Goal: Task Accomplishment & Management: Use online tool/utility

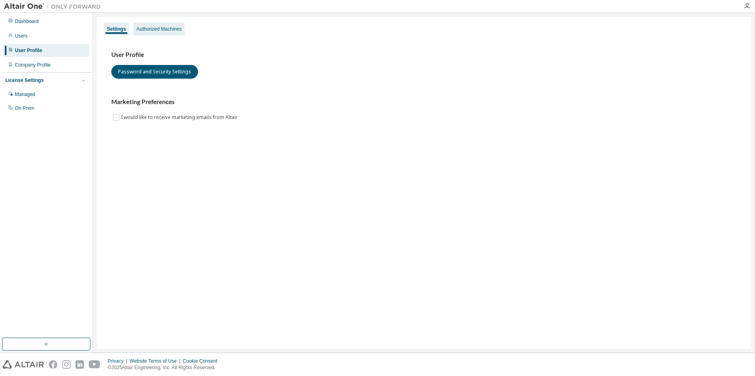
click at [146, 27] on div "Authorized Machines" at bounding box center [158, 29] width 45 height 6
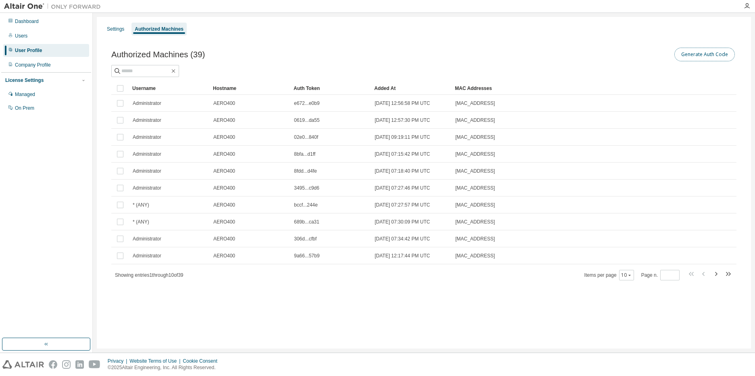
click at [694, 54] on button "Generate Auth Code" at bounding box center [704, 55] width 61 height 14
